Goal: Obtain resource: Download file/media

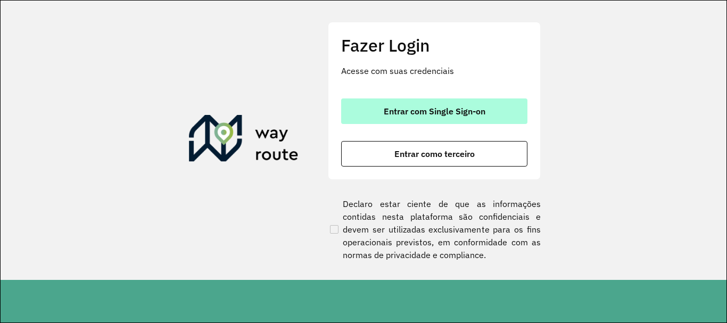
click at [426, 120] on button "Entrar com Single Sign-on" at bounding box center [434, 111] width 186 height 26
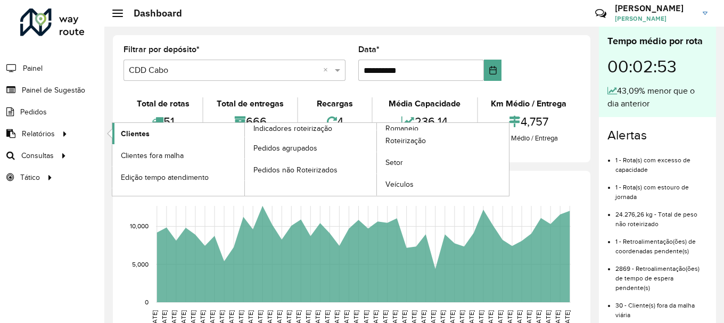
click at [131, 131] on span "Clientes" at bounding box center [135, 133] width 29 height 11
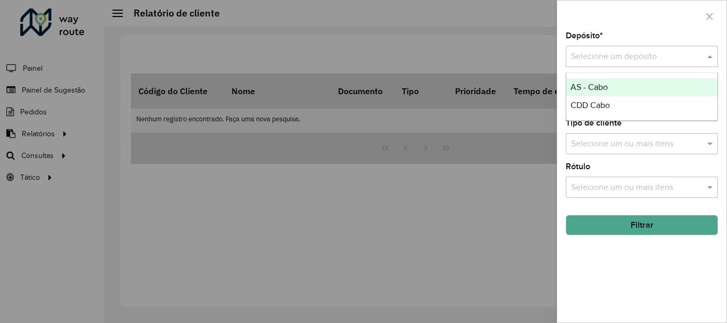
click at [584, 51] on input "text" at bounding box center [631, 57] width 120 height 13
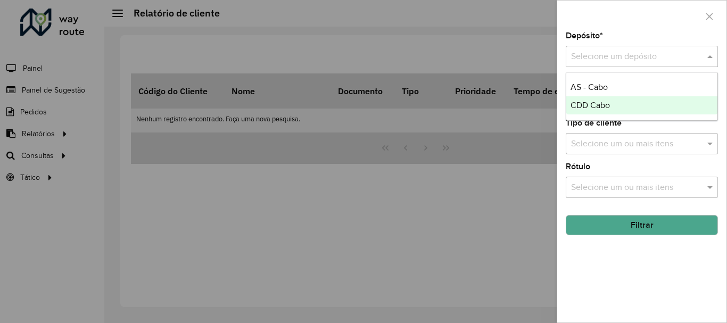
click at [589, 103] on span "CDD Cabo" at bounding box center [589, 105] width 39 height 9
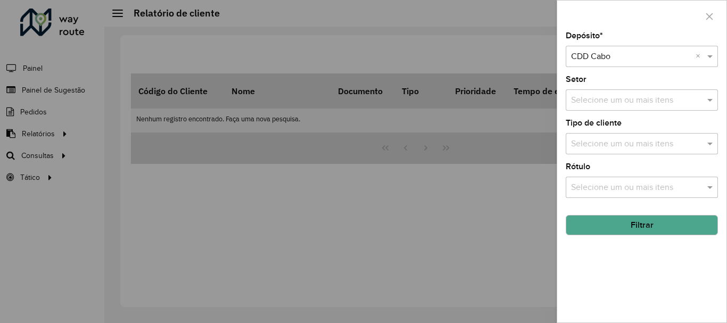
click at [636, 228] on button "Filtrar" at bounding box center [642, 225] width 152 height 20
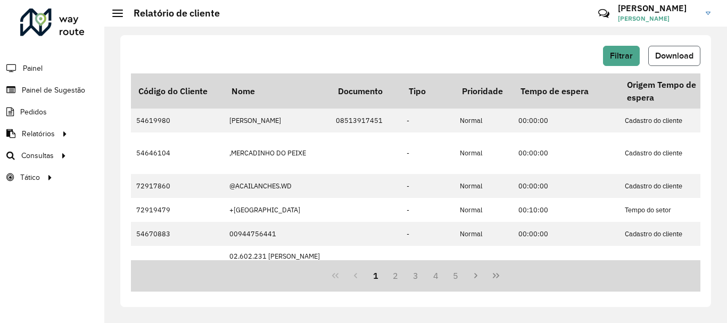
click at [667, 53] on span "Download" at bounding box center [674, 55] width 38 height 9
